Goal: Information Seeking & Learning: Learn about a topic

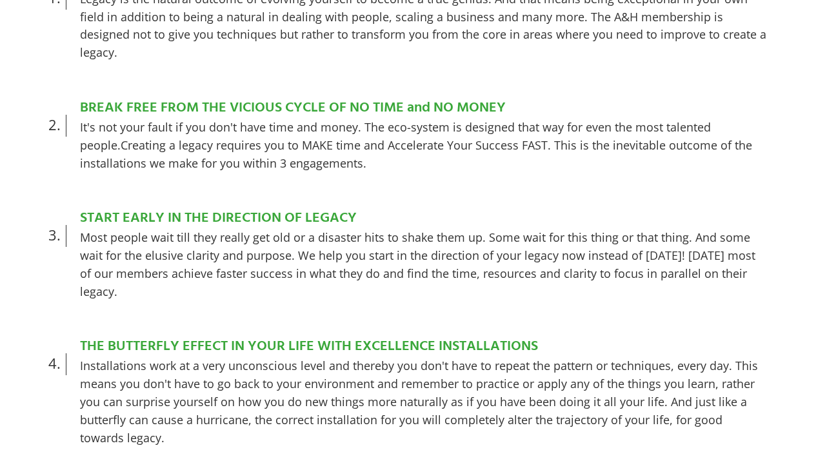
scroll to position [729, 0]
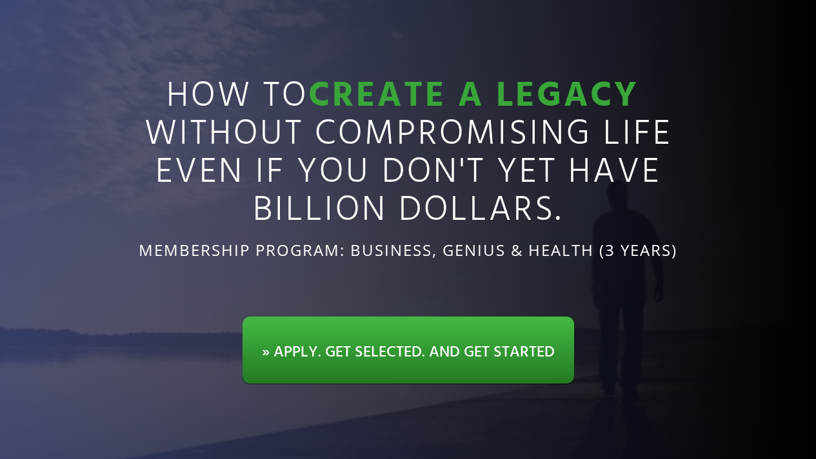
click at [389, 356] on span "» APPLY. GET SELECTED. AND GET STARTED" at bounding box center [408, 352] width 293 height 25
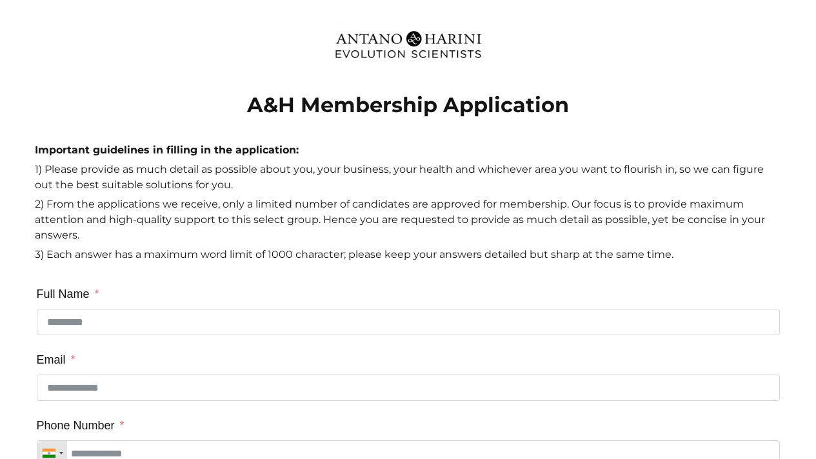
click at [282, 218] on p "2) From the applications we receive, only a limited number of candidates are ap…" at bounding box center [408, 222] width 747 height 50
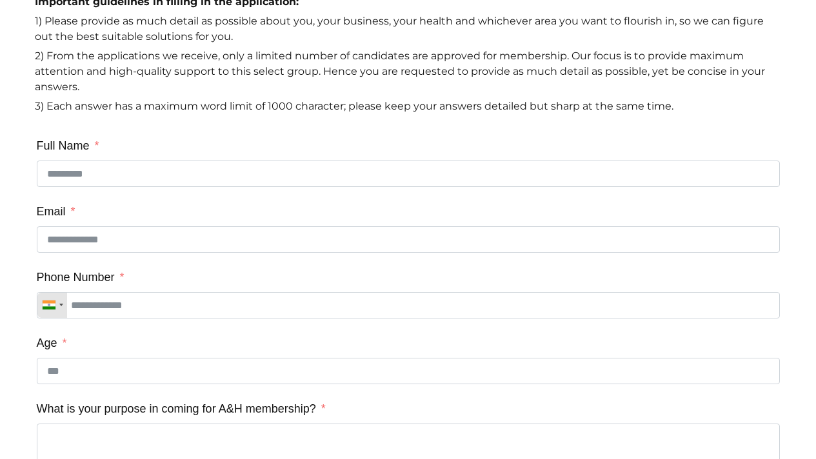
scroll to position [146, 0]
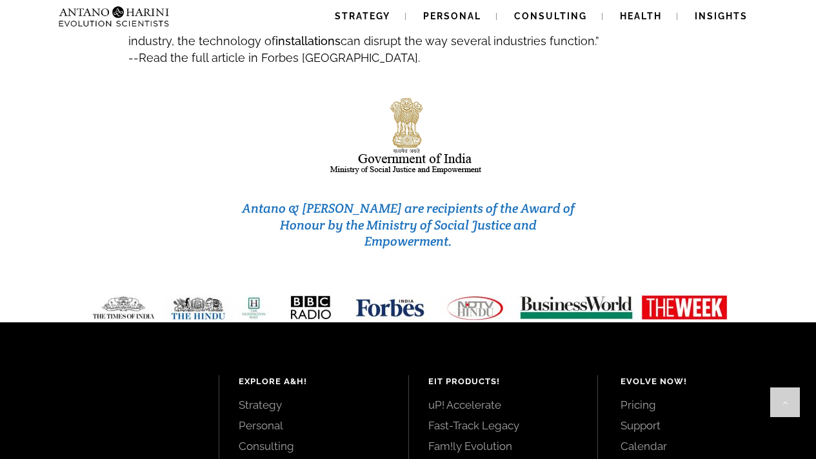
scroll to position [5538, 0]
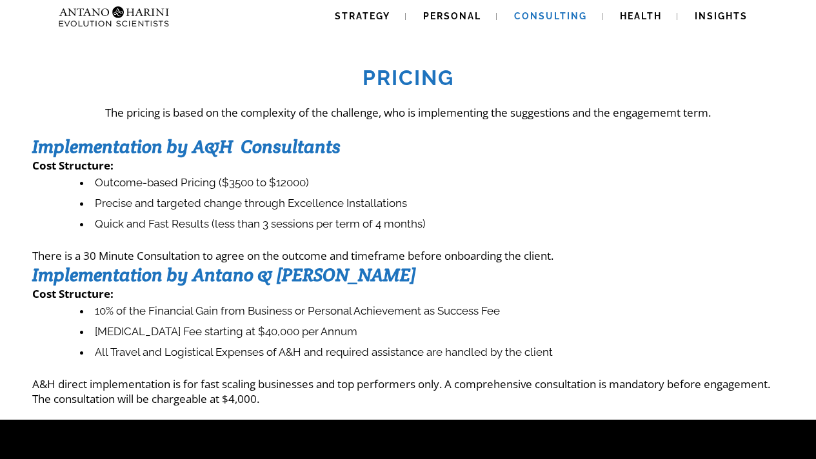
click at [544, 15] on span "Consulting" at bounding box center [550, 16] width 73 height 10
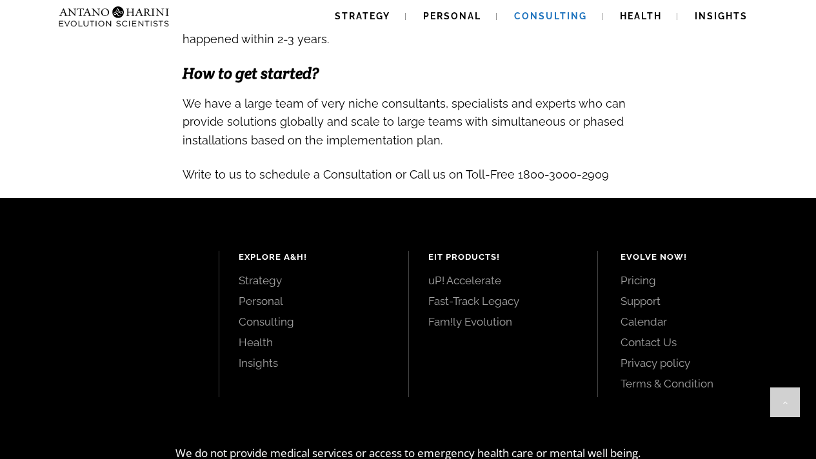
scroll to position [1406, 0]
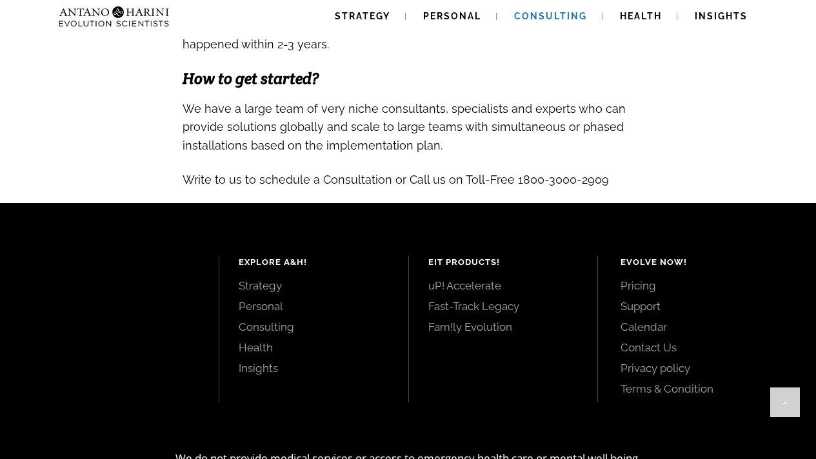
click at [260, 320] on link "Consulting" at bounding box center [314, 327] width 150 height 14
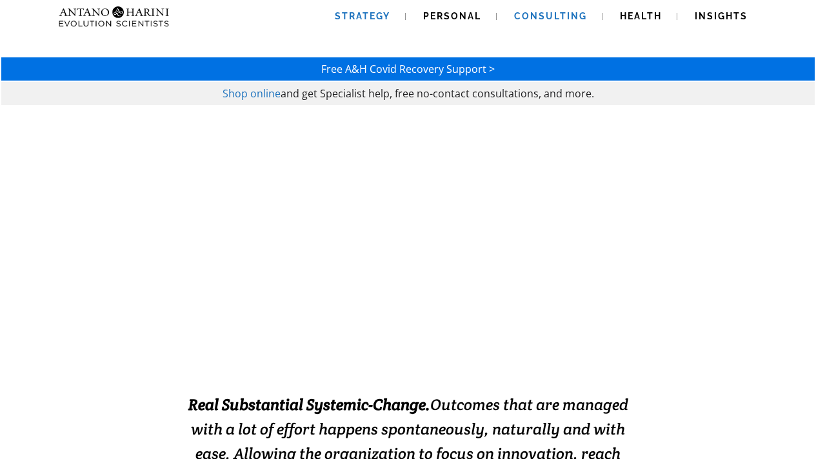
click at [363, 15] on span "Strategy" at bounding box center [362, 16] width 55 height 10
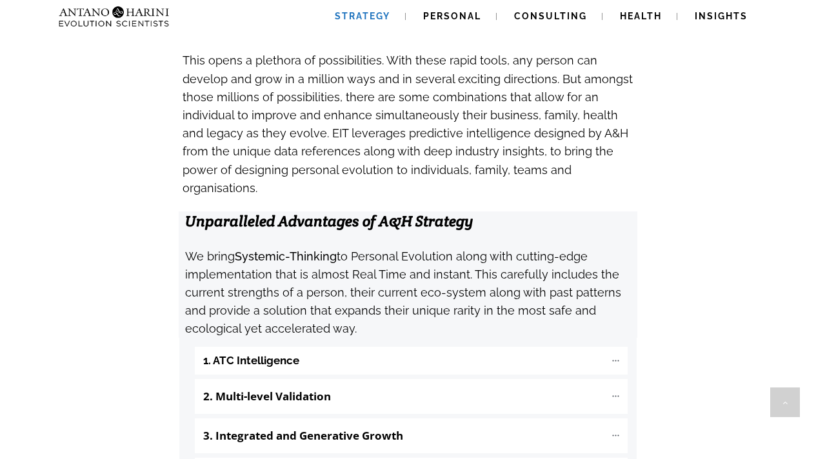
scroll to position [1230, 0]
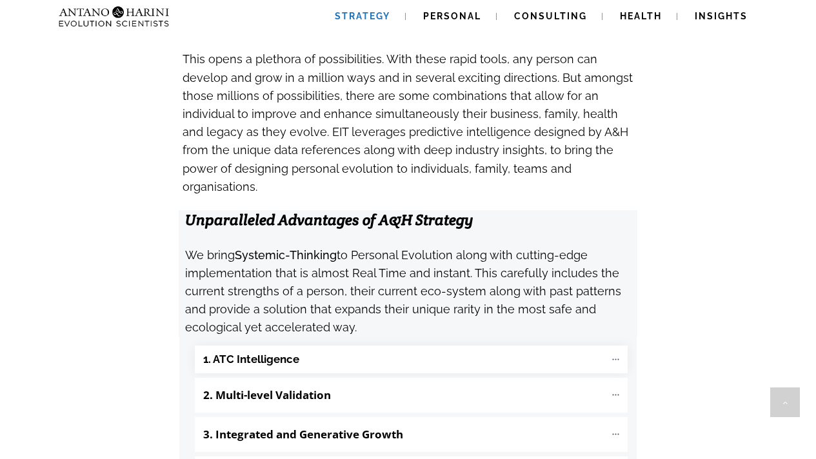
click at [438, 346] on "1. ATC Intelligence" at bounding box center [411, 360] width 433 height 28
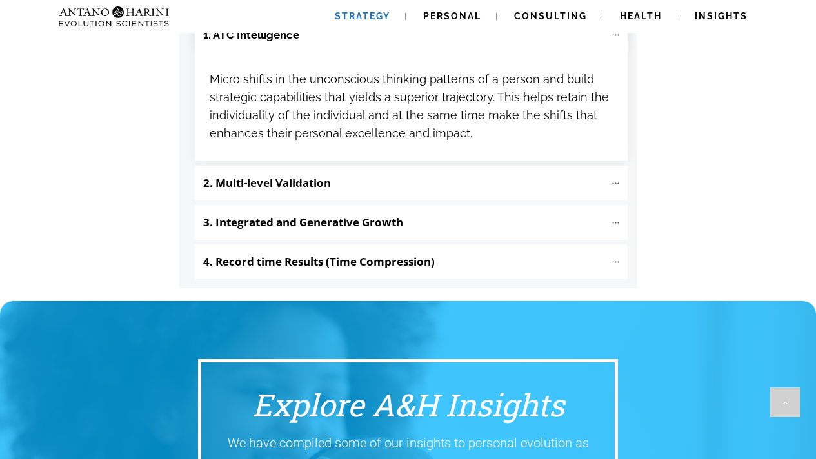
scroll to position [1557, 0]
